Goal: Find specific page/section: Find specific page/section

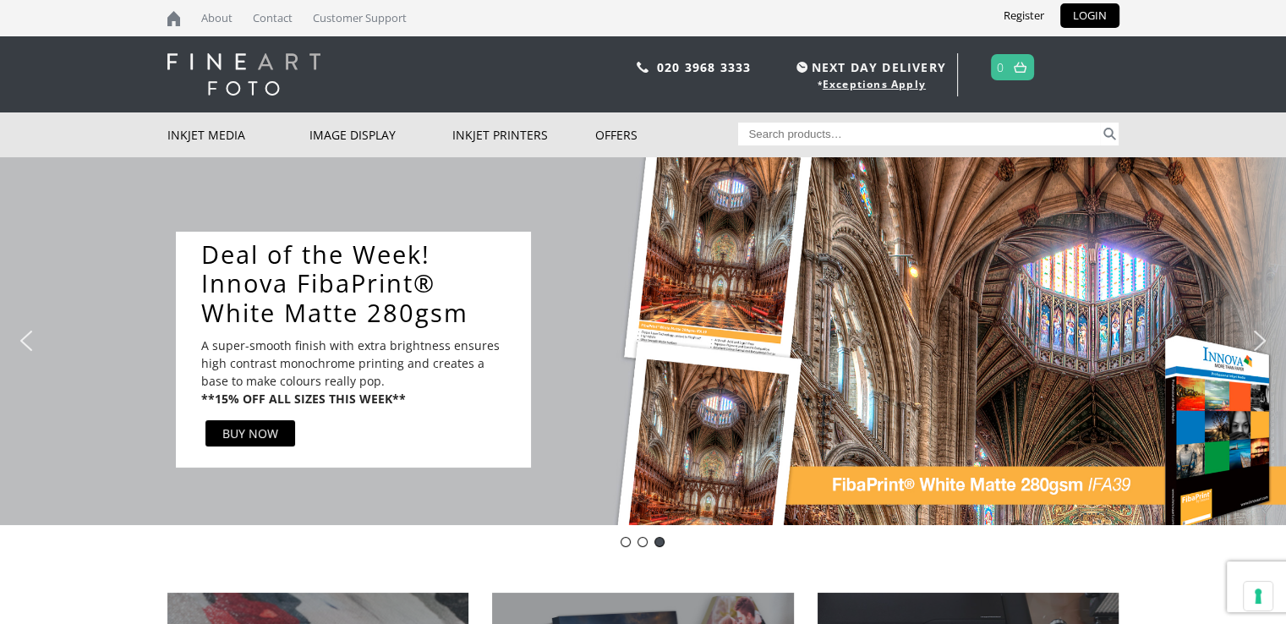
drag, startPoint x: 955, startPoint y: 331, endPoint x: 702, endPoint y: 325, distance: 252.8
click at [791, 333] on div "Innova-general Innova Art Inkjet Fine Art and Photo Papers & Canvas An award wi…" at bounding box center [643, 341] width 1286 height 368
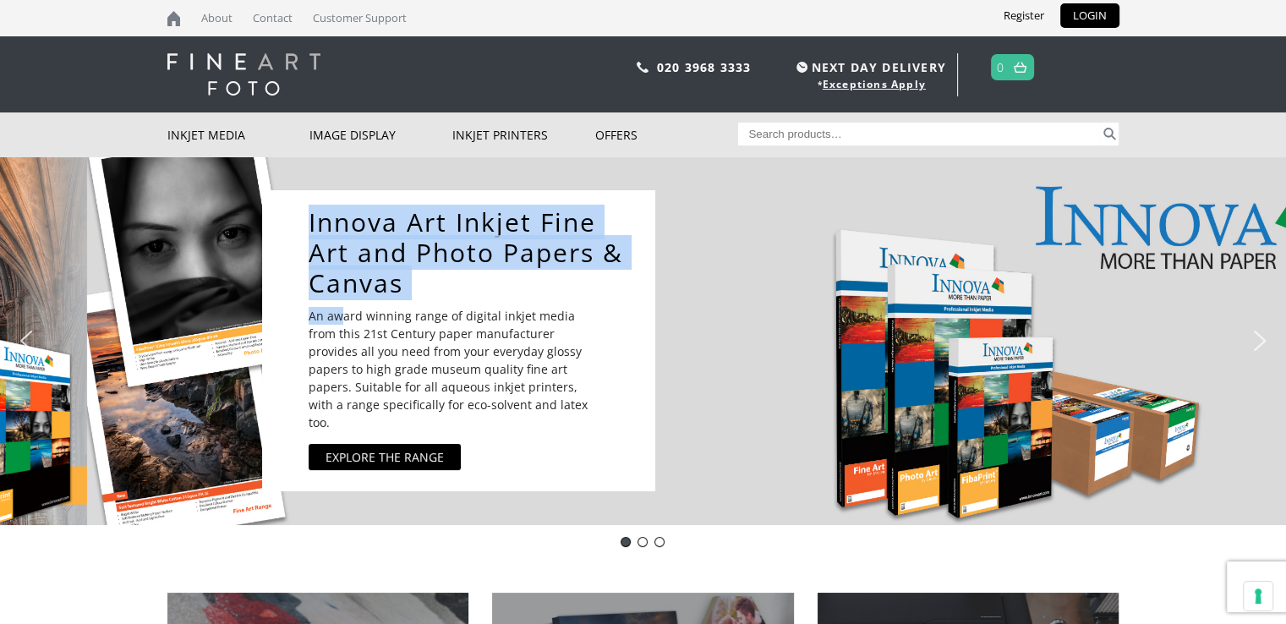
drag, startPoint x: 665, startPoint y: 319, endPoint x: 1193, endPoint y: 322, distance: 527.5
click at [1090, 326] on div "Innova Art Inkjet Fine Art and Photo Papers & Canvas An award winning range of …" at bounding box center [725, 341] width 926 height 318
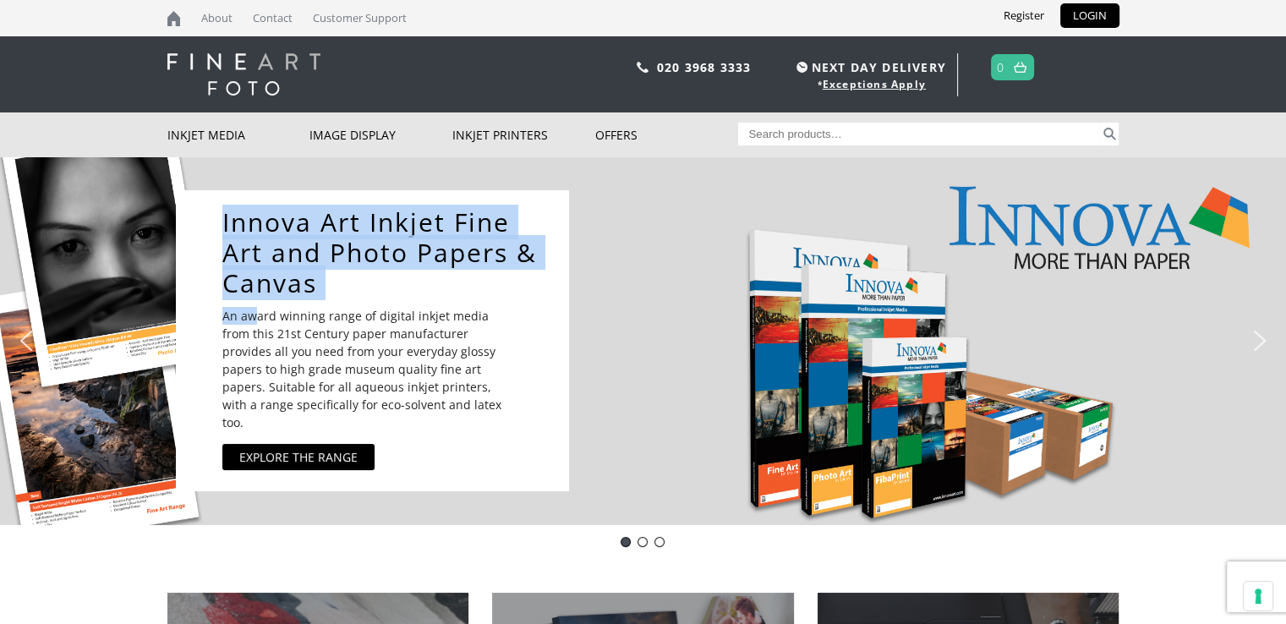
drag, startPoint x: 970, startPoint y: 385, endPoint x: 659, endPoint y: 358, distance: 313.0
click at [786, 376] on div "Innova-general Innova Art Inkjet Fine Art and Photo Papers & Canvas An award wi…" at bounding box center [643, 341] width 1286 height 368
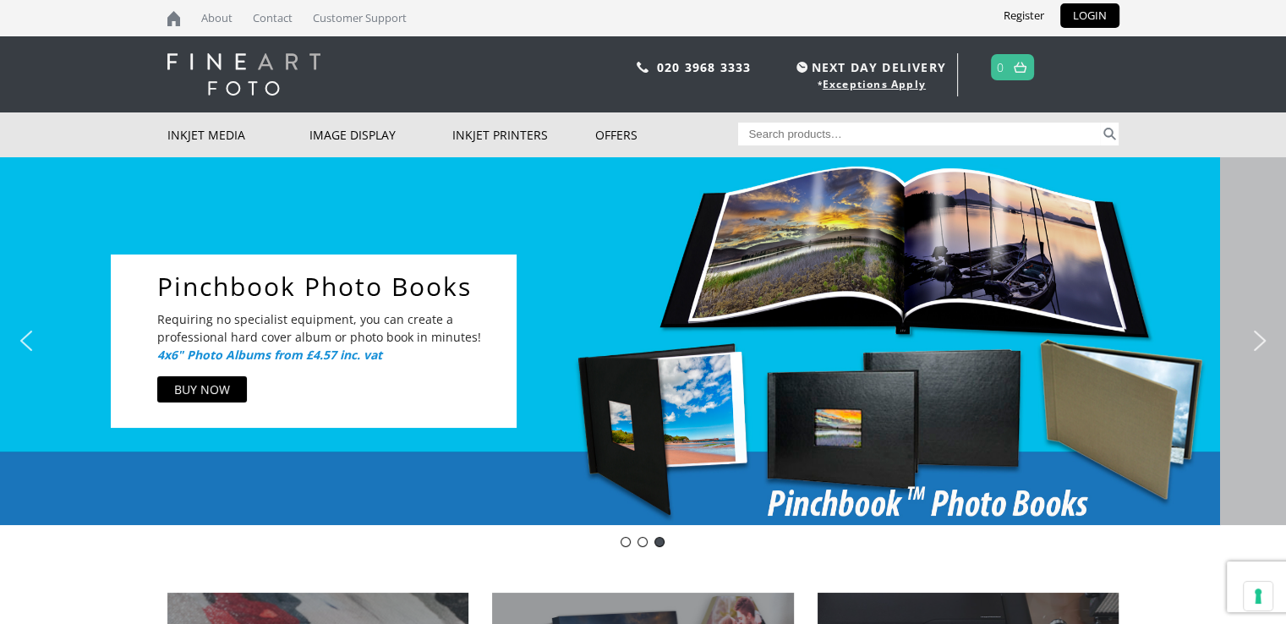
drag, startPoint x: 1091, startPoint y: 281, endPoint x: 630, endPoint y: 238, distance: 463.6
click at [984, 270] on div "Innova-general Innova Art Inkjet Fine Art and Photo Papers & Canvas An award wi…" at bounding box center [643, 341] width 1286 height 368
